Goal: Task Accomplishment & Management: Use online tool/utility

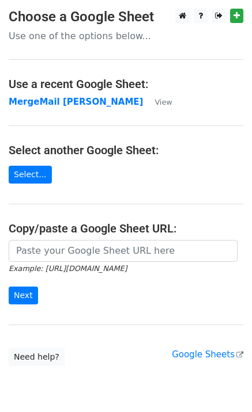
click at [102, 101] on strong "MergeMail Rebecca Ferguson" at bounding box center [76, 102] width 134 height 10
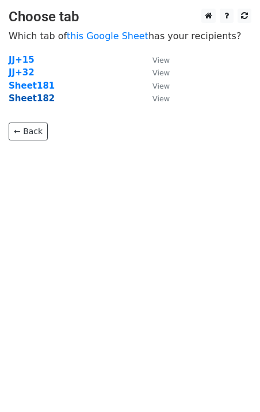
click at [37, 101] on strong "Sheet182" at bounding box center [32, 98] width 46 height 10
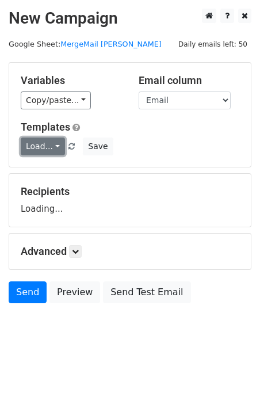
click at [45, 141] on link "Load..." at bounding box center [43, 147] width 44 height 18
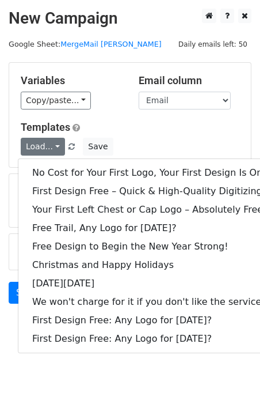
click at [56, 162] on div "No Cost for Your First Logo, Your First Design Is On Us! First Design Free – Qu…" at bounding box center [157, 255] width 278 height 195
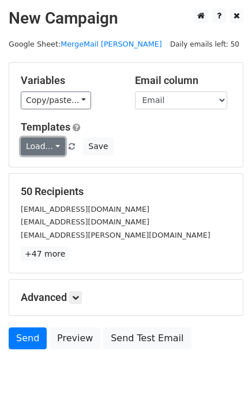
click at [44, 152] on link "Load..." at bounding box center [43, 147] width 44 height 18
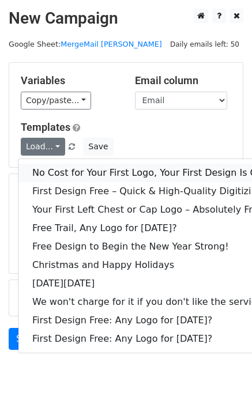
click at [51, 167] on link "No Cost for Your First Logo, Your First Design Is On Us!" at bounding box center [156, 173] width 276 height 18
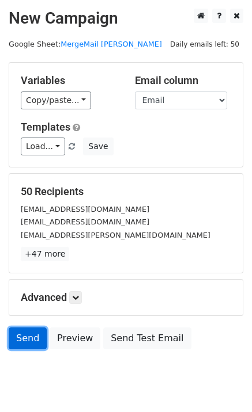
click at [22, 344] on link "Send" at bounding box center [28, 339] width 38 height 22
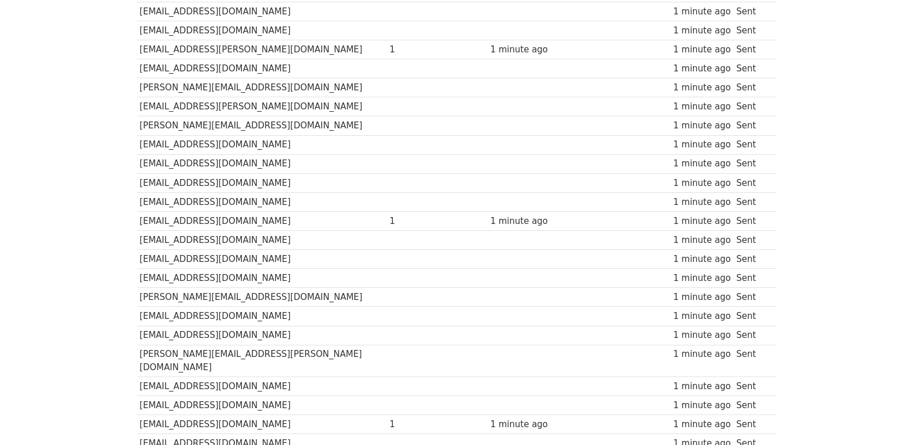
scroll to position [802, 0]
